Goal: Information Seeking & Learning: Learn about a topic

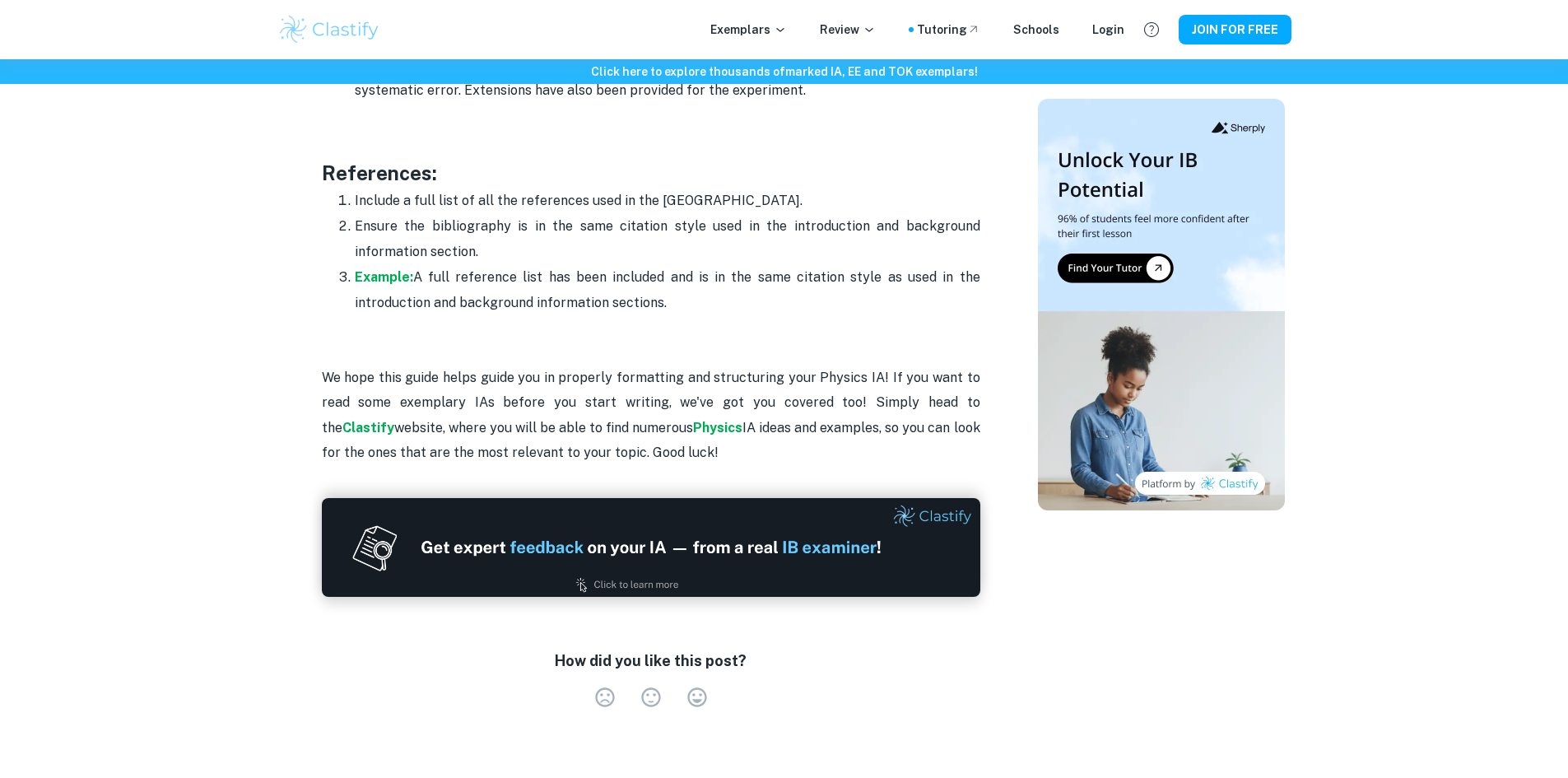
scroll to position [5163, 0]
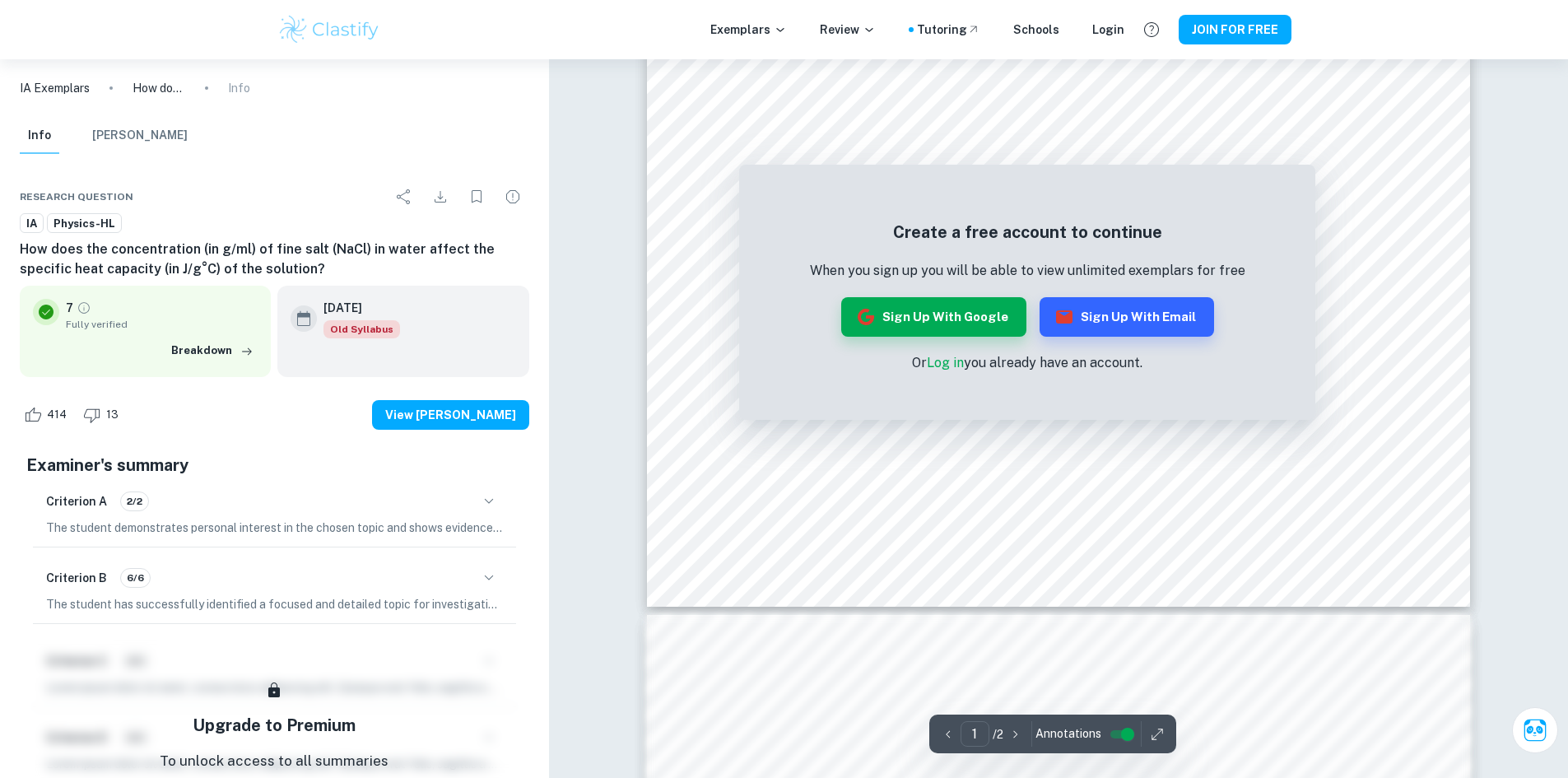
scroll to position [680, 0]
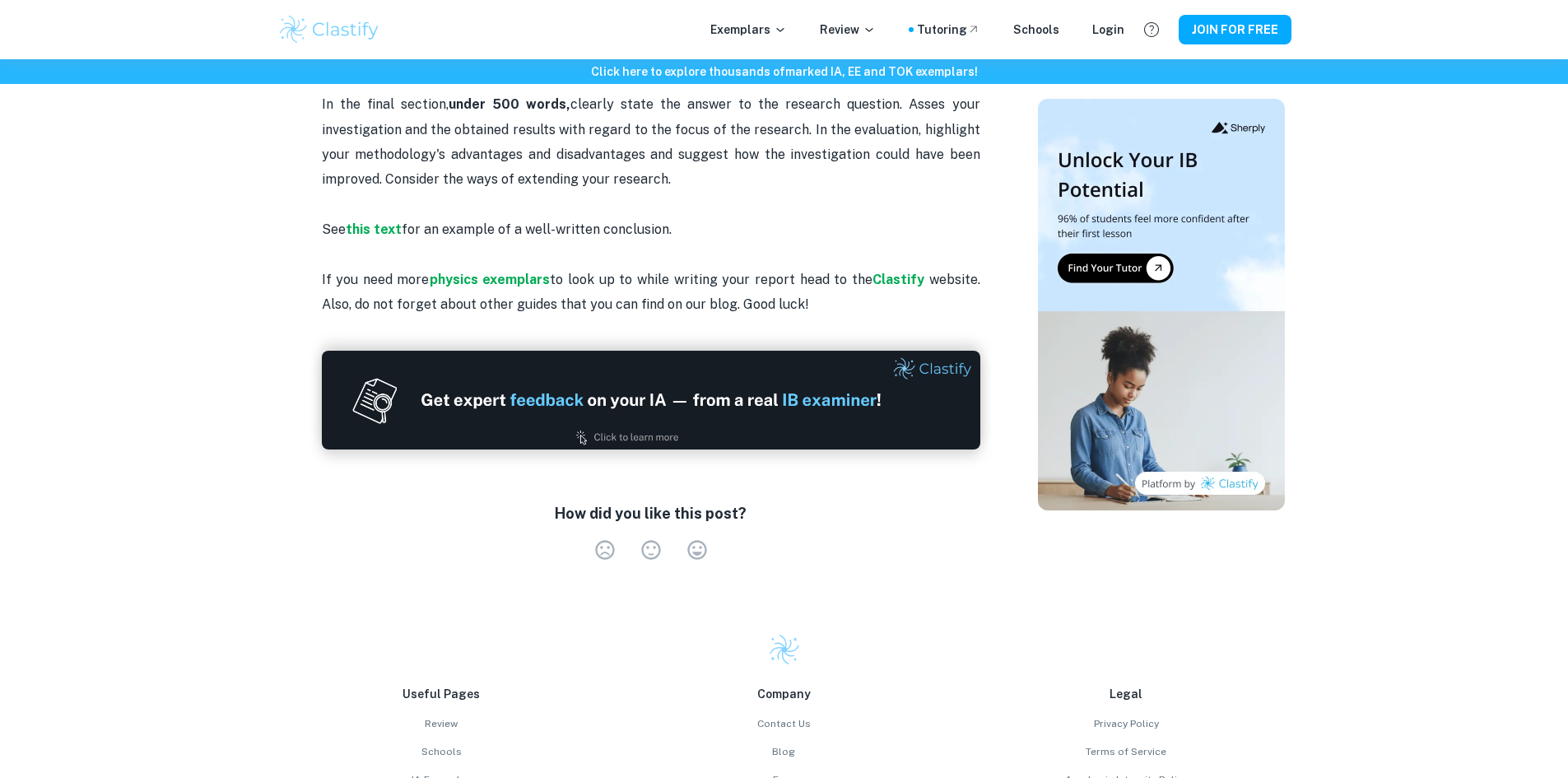
scroll to position [1882, 0]
